Goal: Submit feedback/report problem

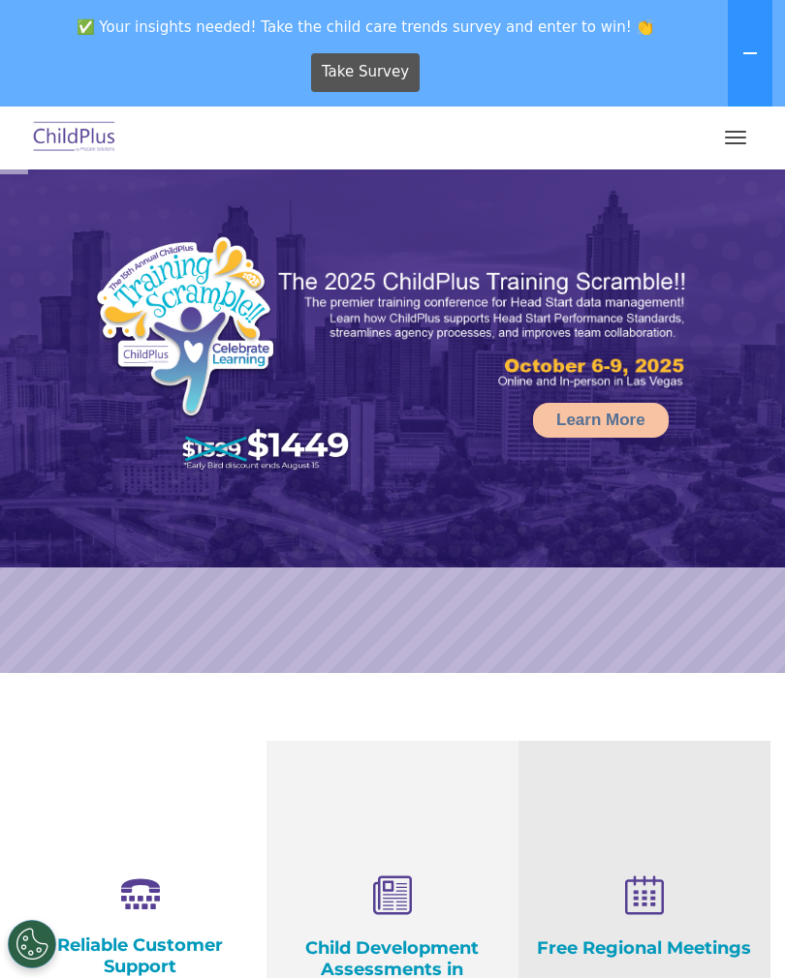
select select "MEDIUM"
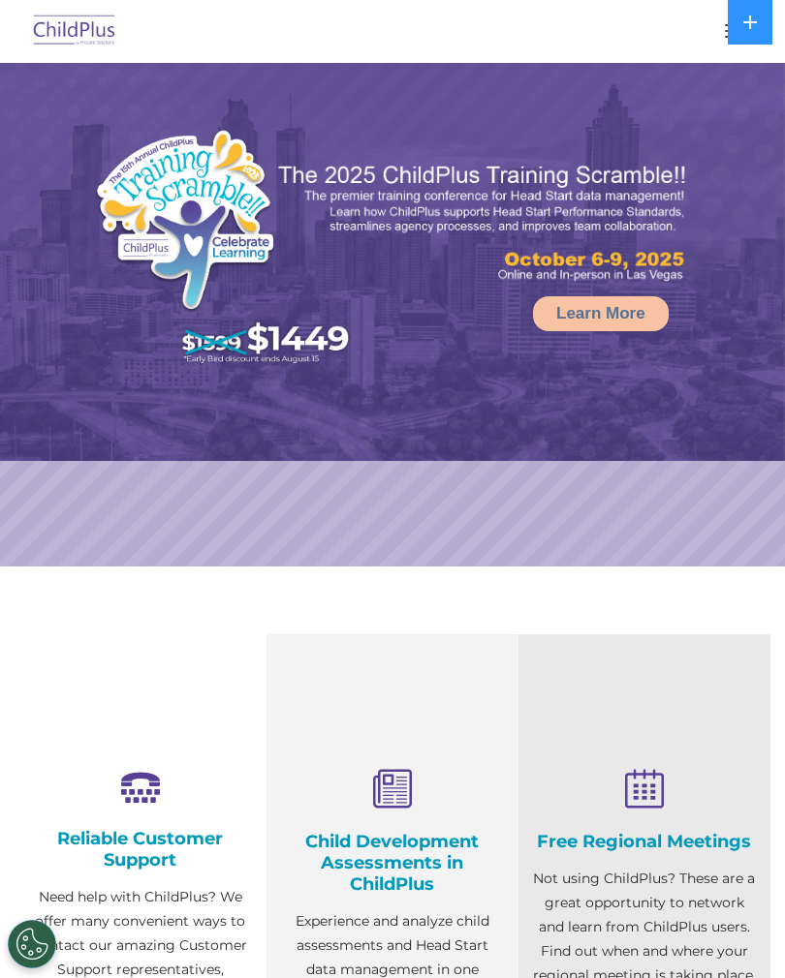
select select "MEDIUM"
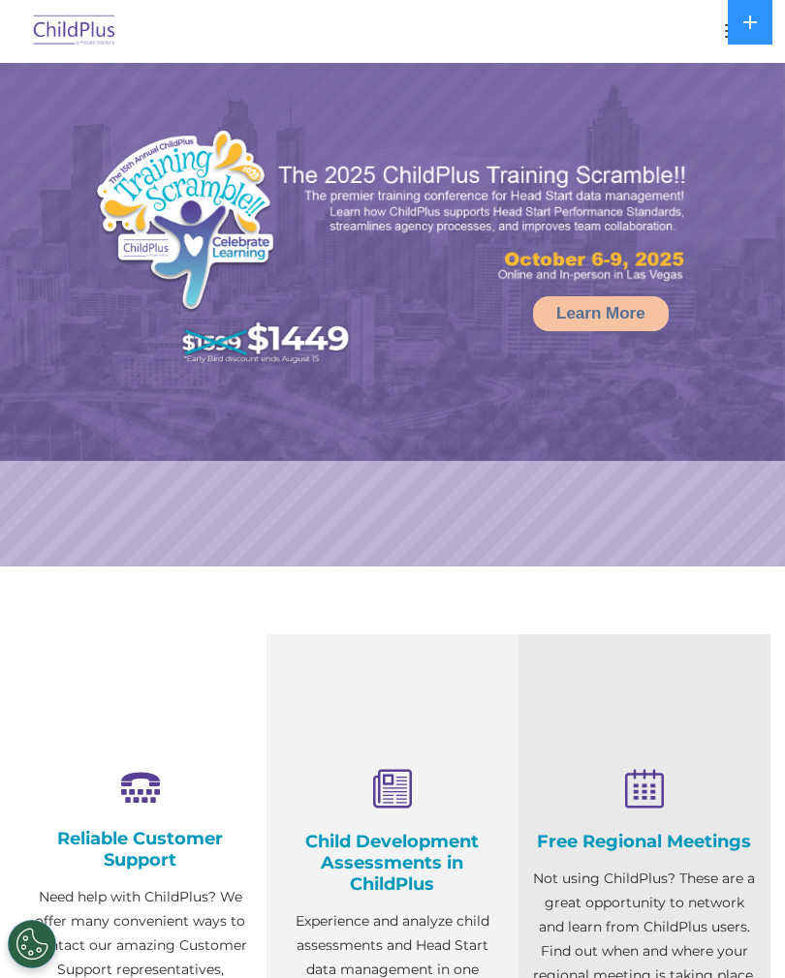
select select "MEDIUM"
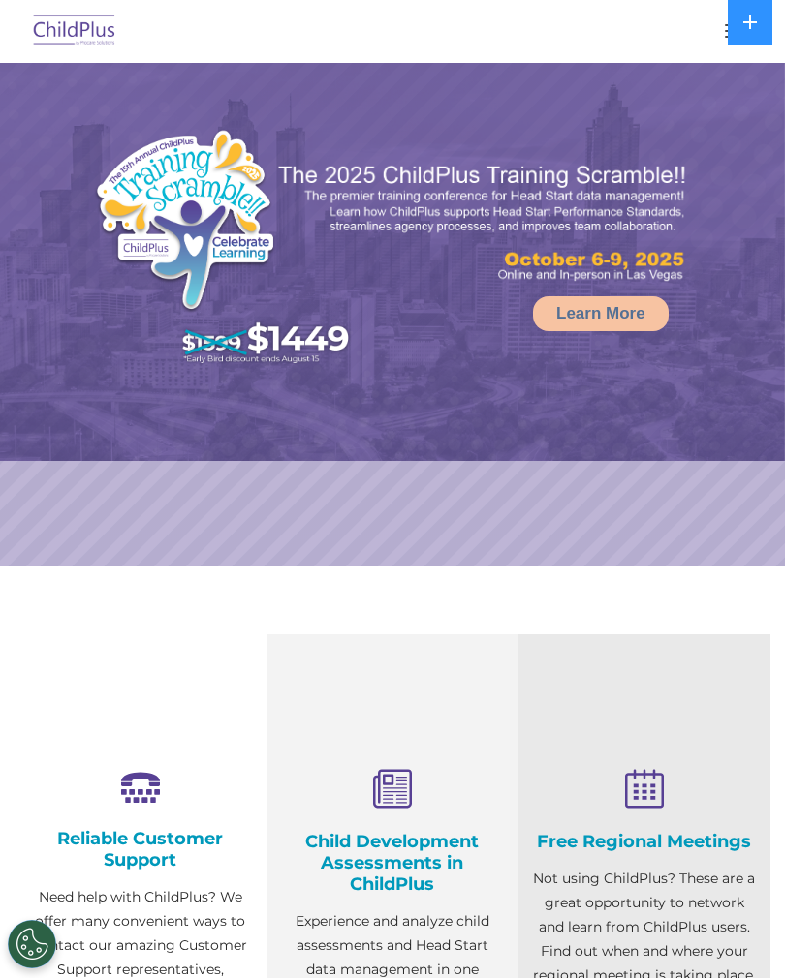
select select "MEDIUM"
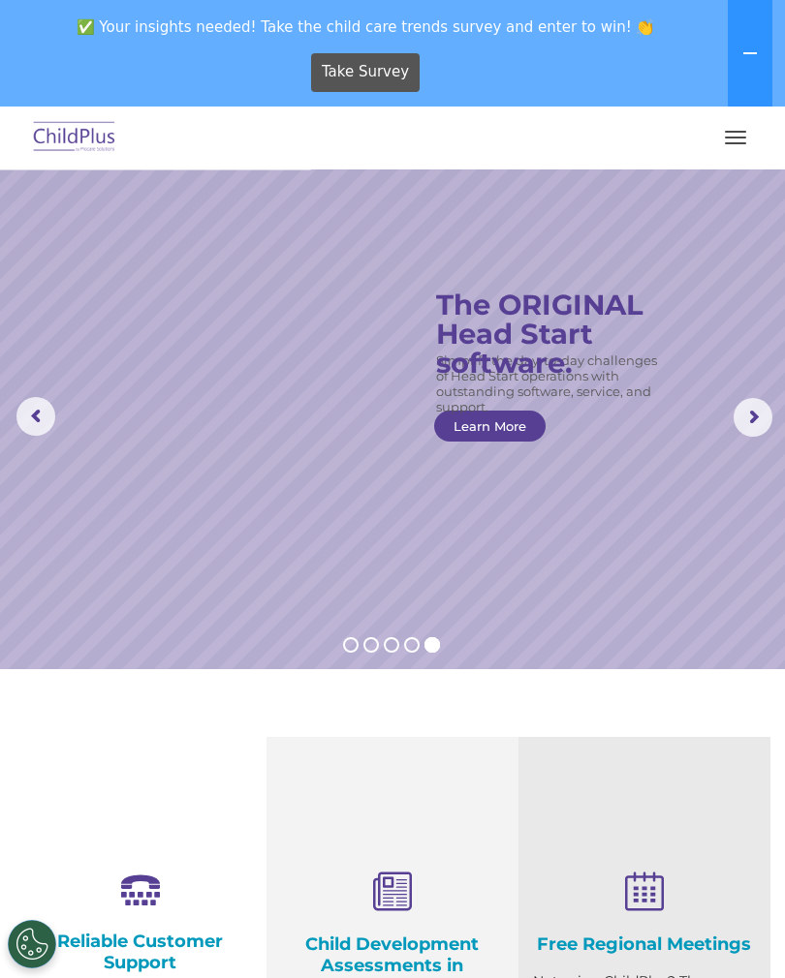
scroll to position [5, 0]
